Goal: Communication & Community: Answer question/provide support

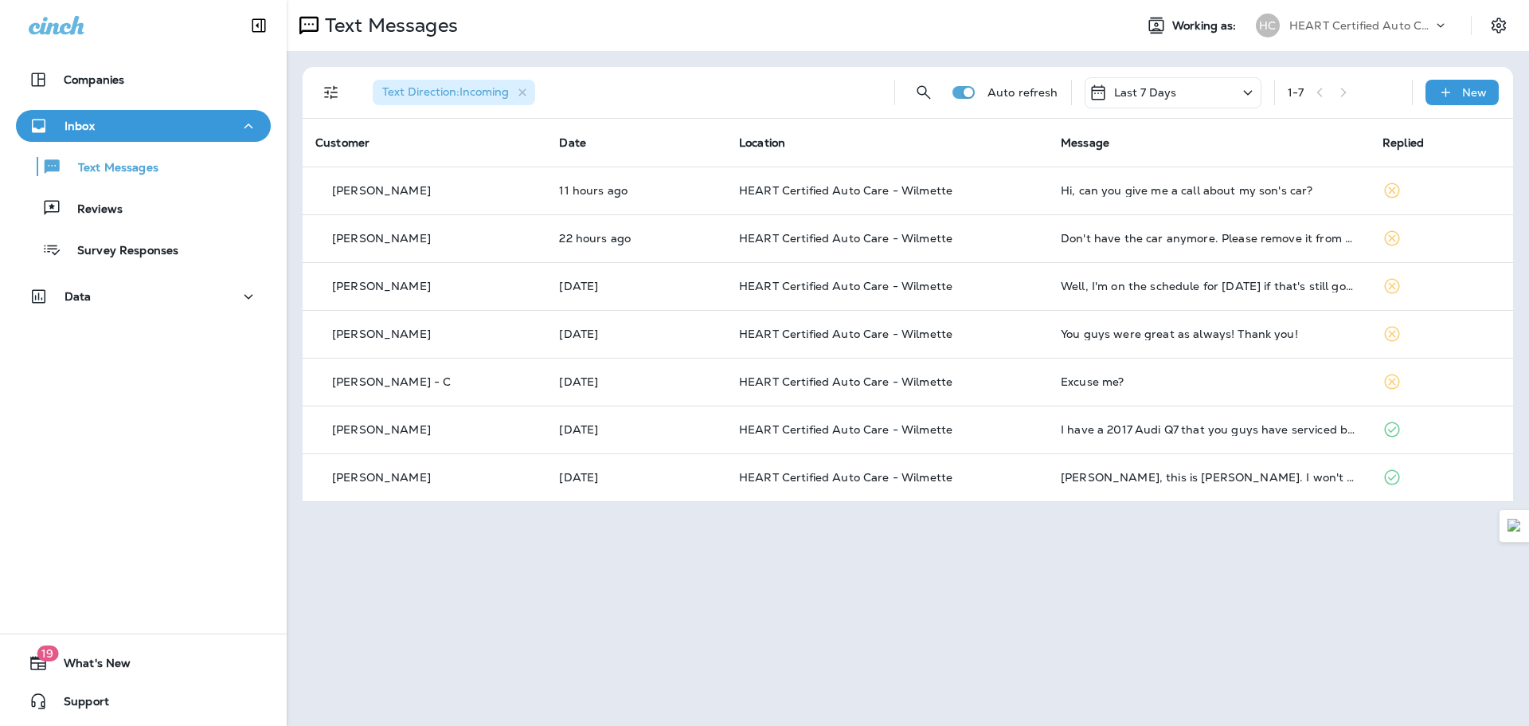
click at [1352, 92] on div "1 - 7" at bounding box center [1343, 92] width 111 height 24
click at [1160, 90] on p "Last 7 Days" at bounding box center [1145, 92] width 63 height 13
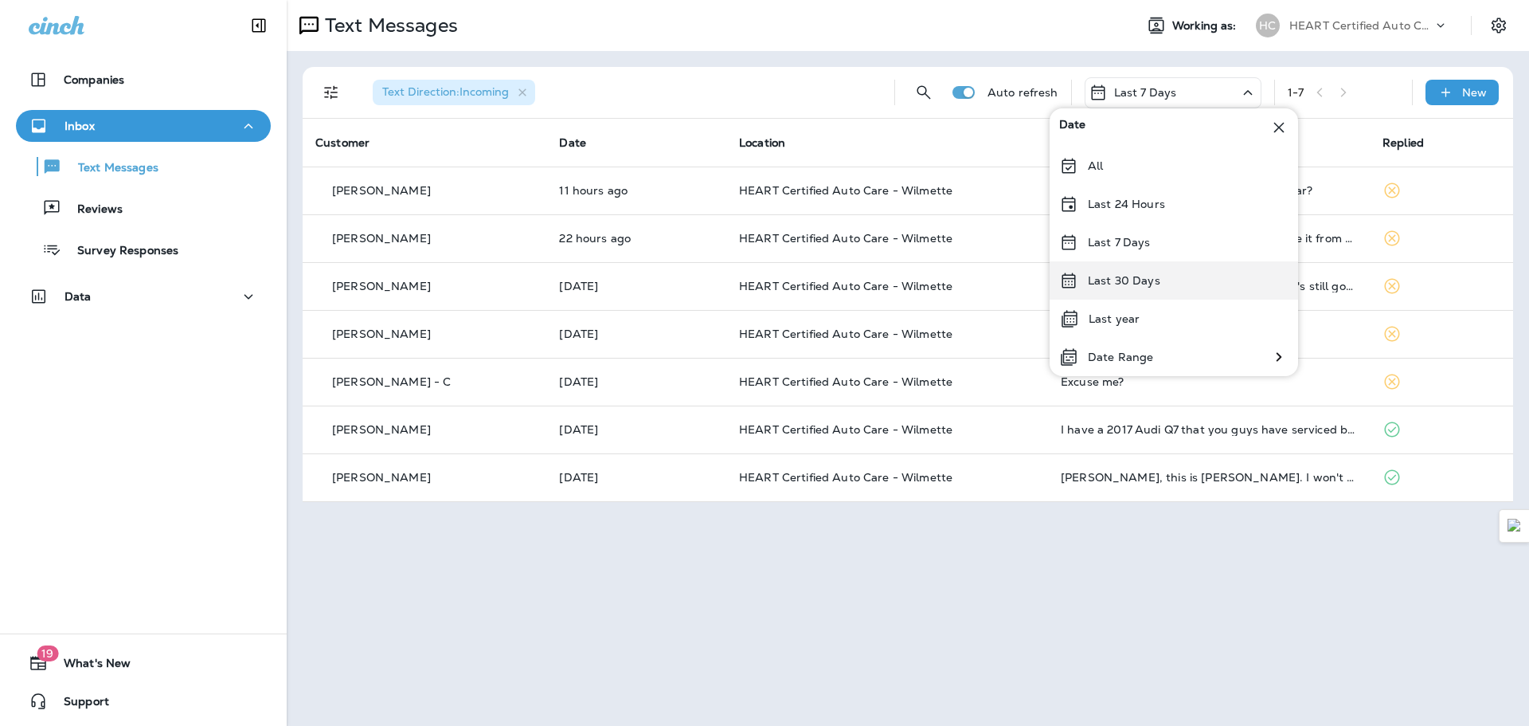
click at [1135, 277] on p "Last 30 Days" at bounding box center [1124, 280] width 72 height 13
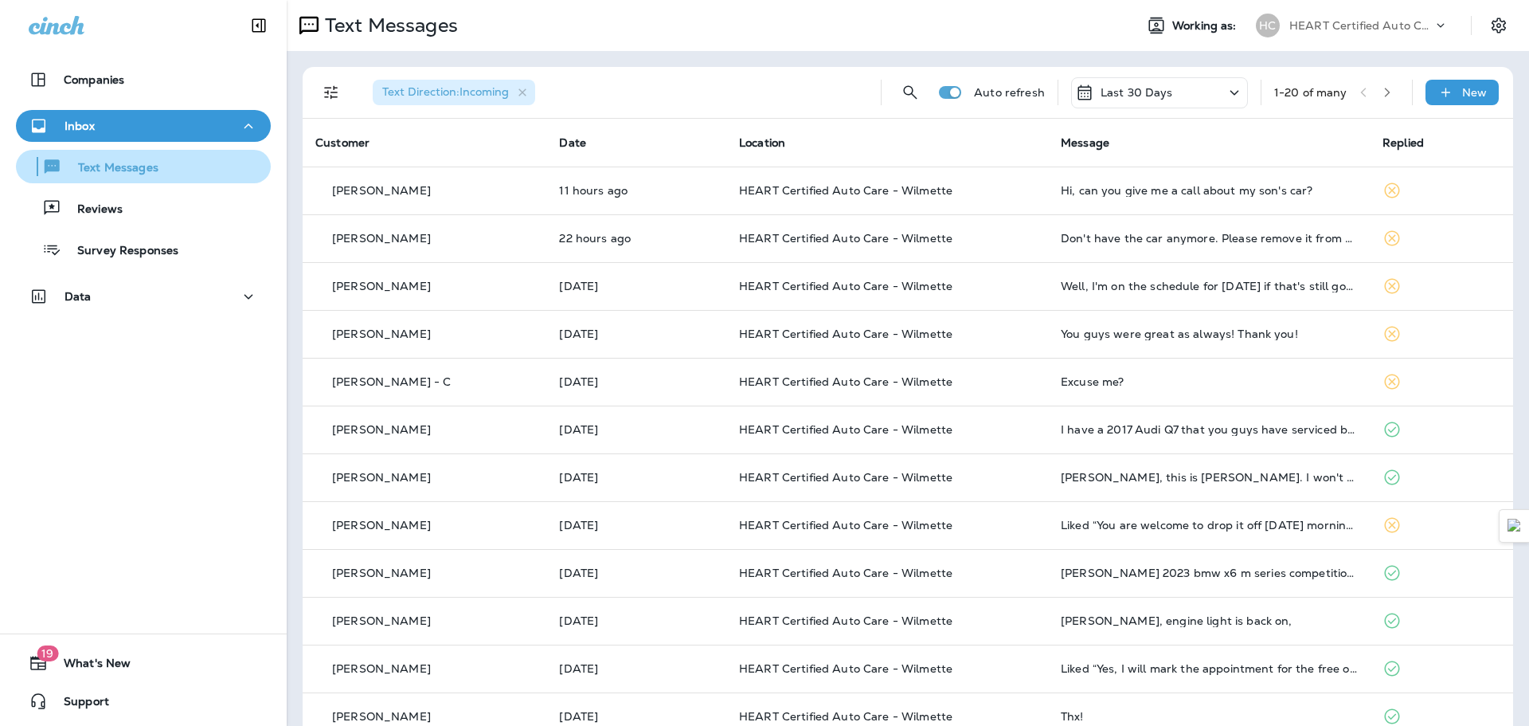
click at [139, 164] on p "Text Messages" at bounding box center [110, 168] width 96 height 15
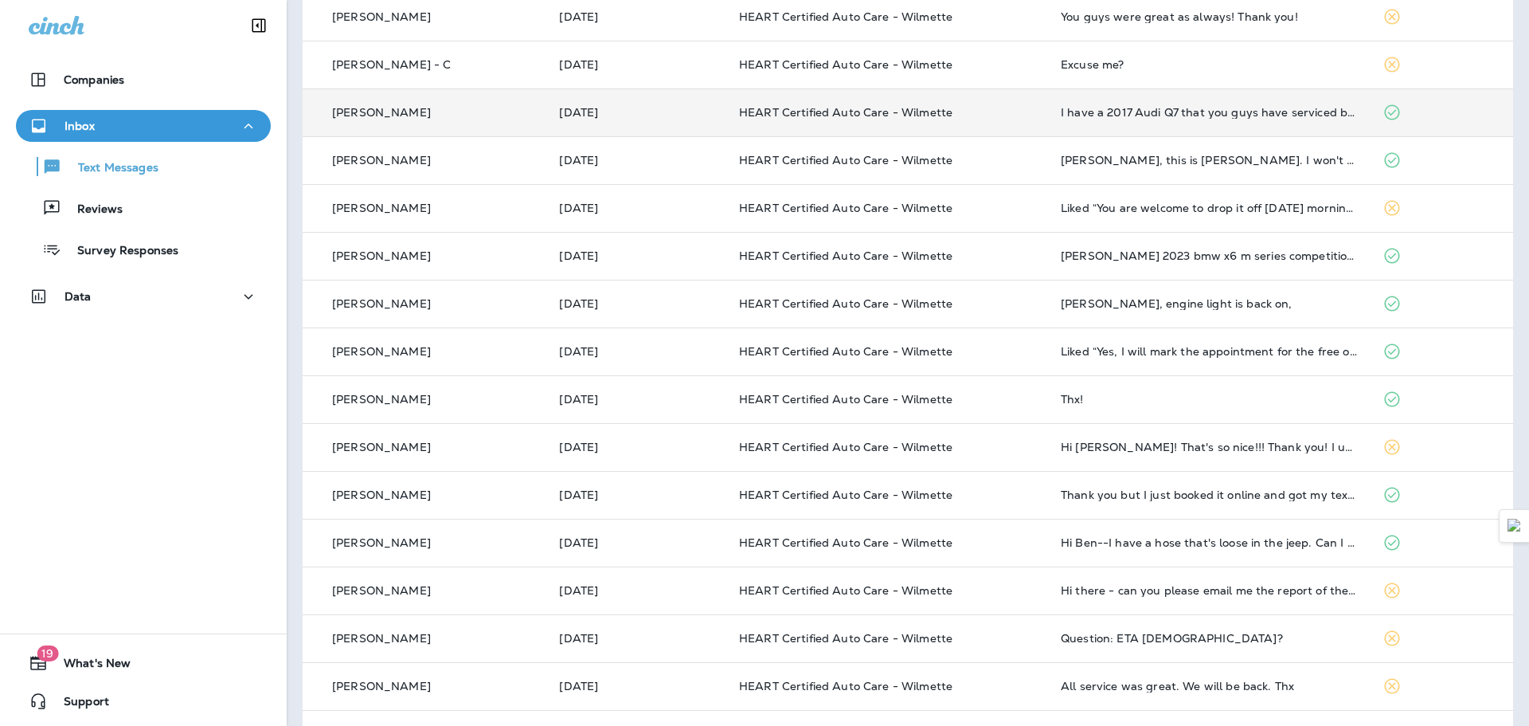
scroll to position [319, 0]
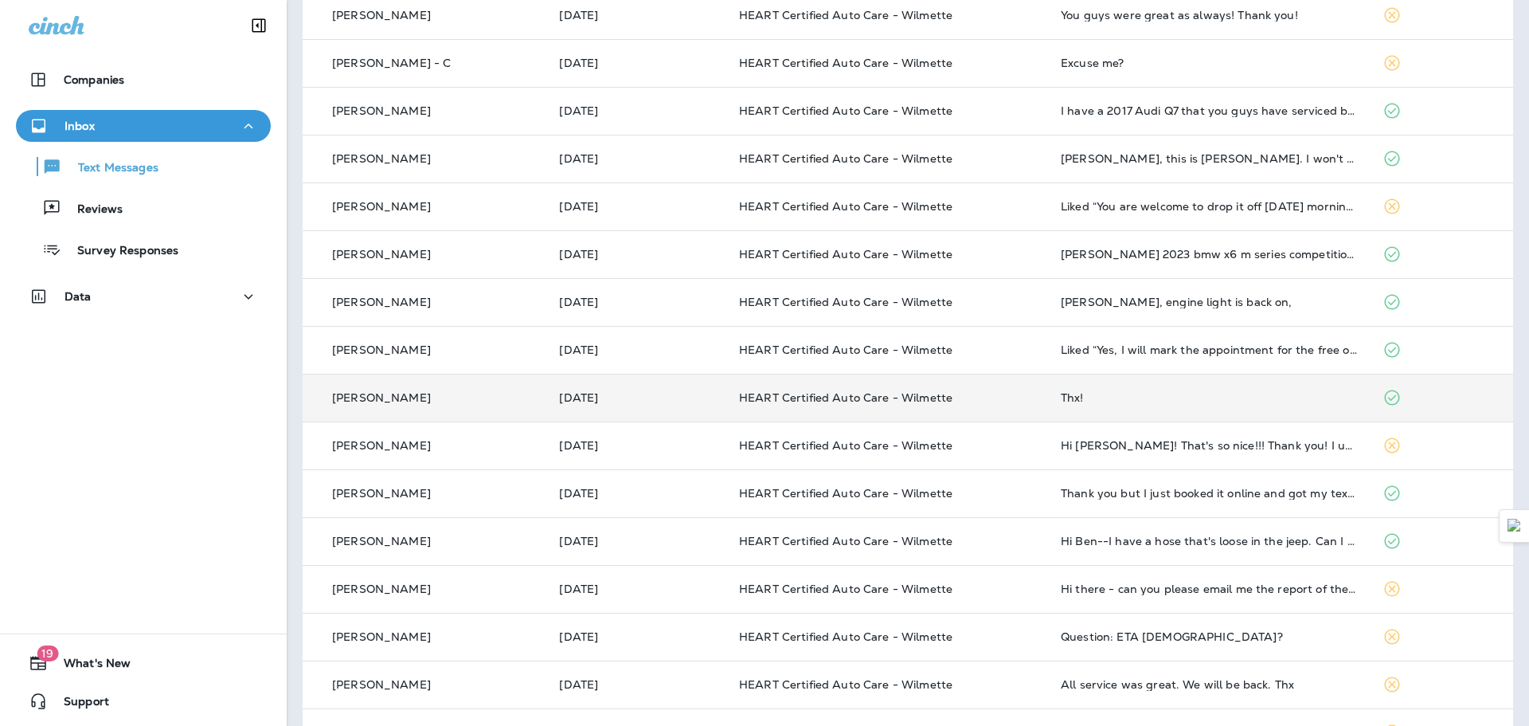
click at [510, 393] on div "[PERSON_NAME]" at bounding box center [424, 397] width 218 height 17
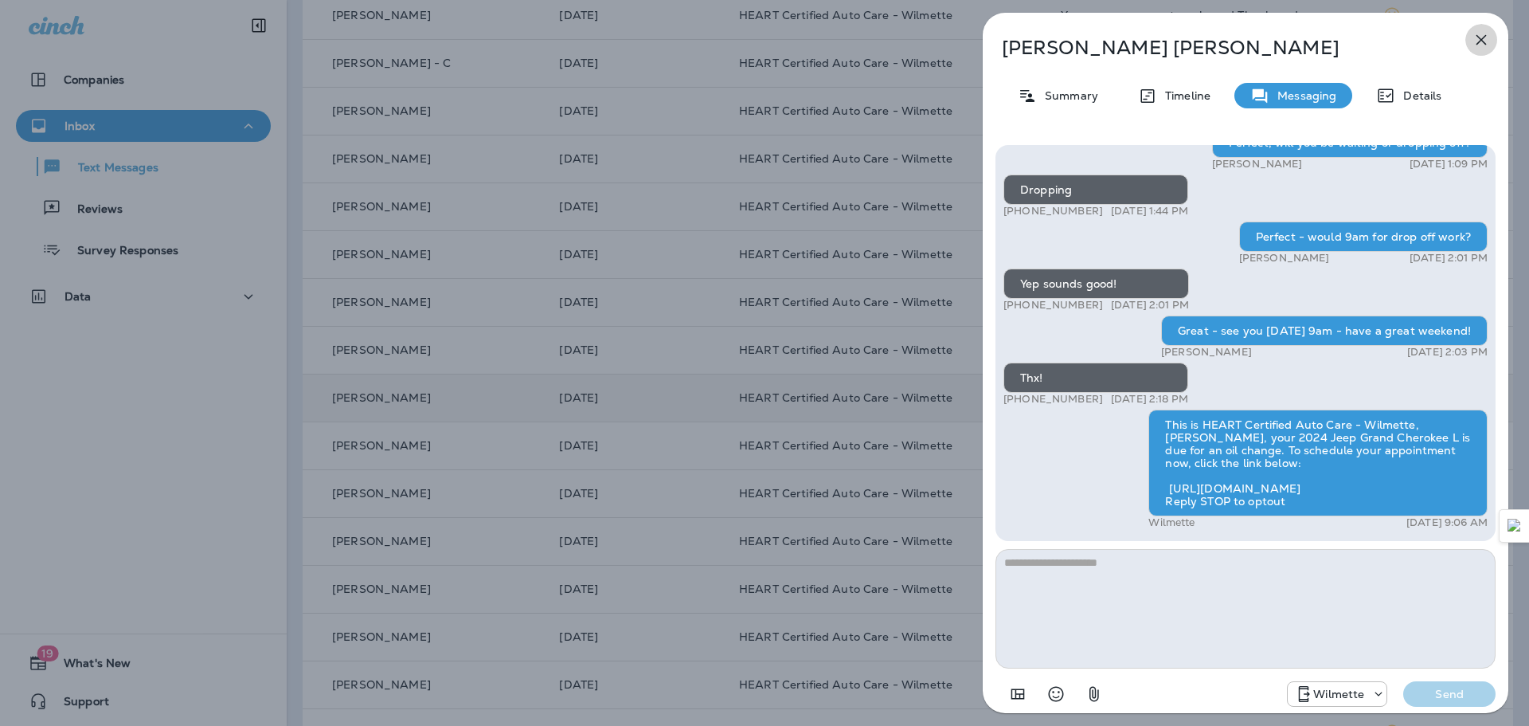
click at [1486, 38] on icon "button" at bounding box center [1481, 39] width 19 height 19
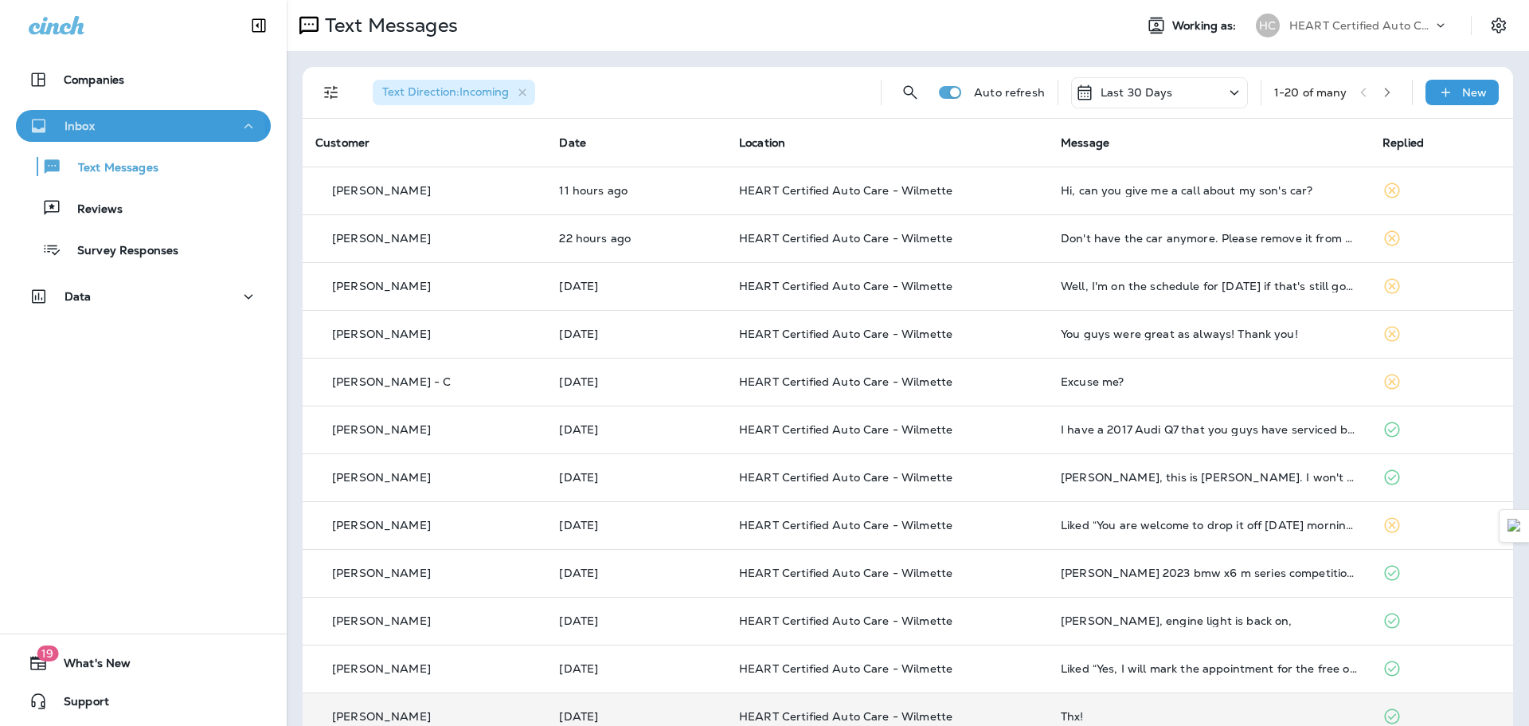
click at [77, 132] on p "Inbox" at bounding box center [80, 125] width 30 height 13
click at [77, 133] on div "Inbox" at bounding box center [62, 126] width 66 height 20
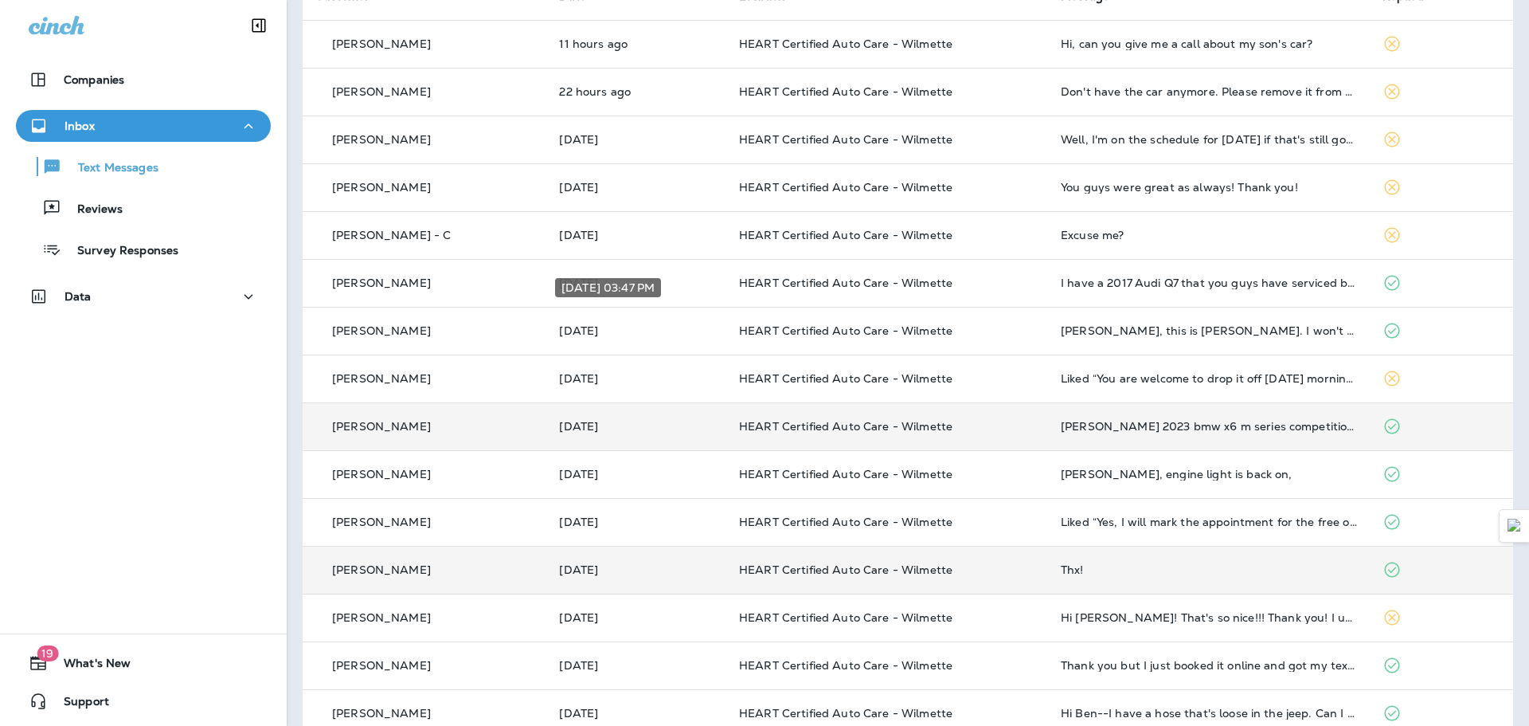
scroll to position [159, 0]
